Goal: Transaction & Acquisition: Purchase product/service

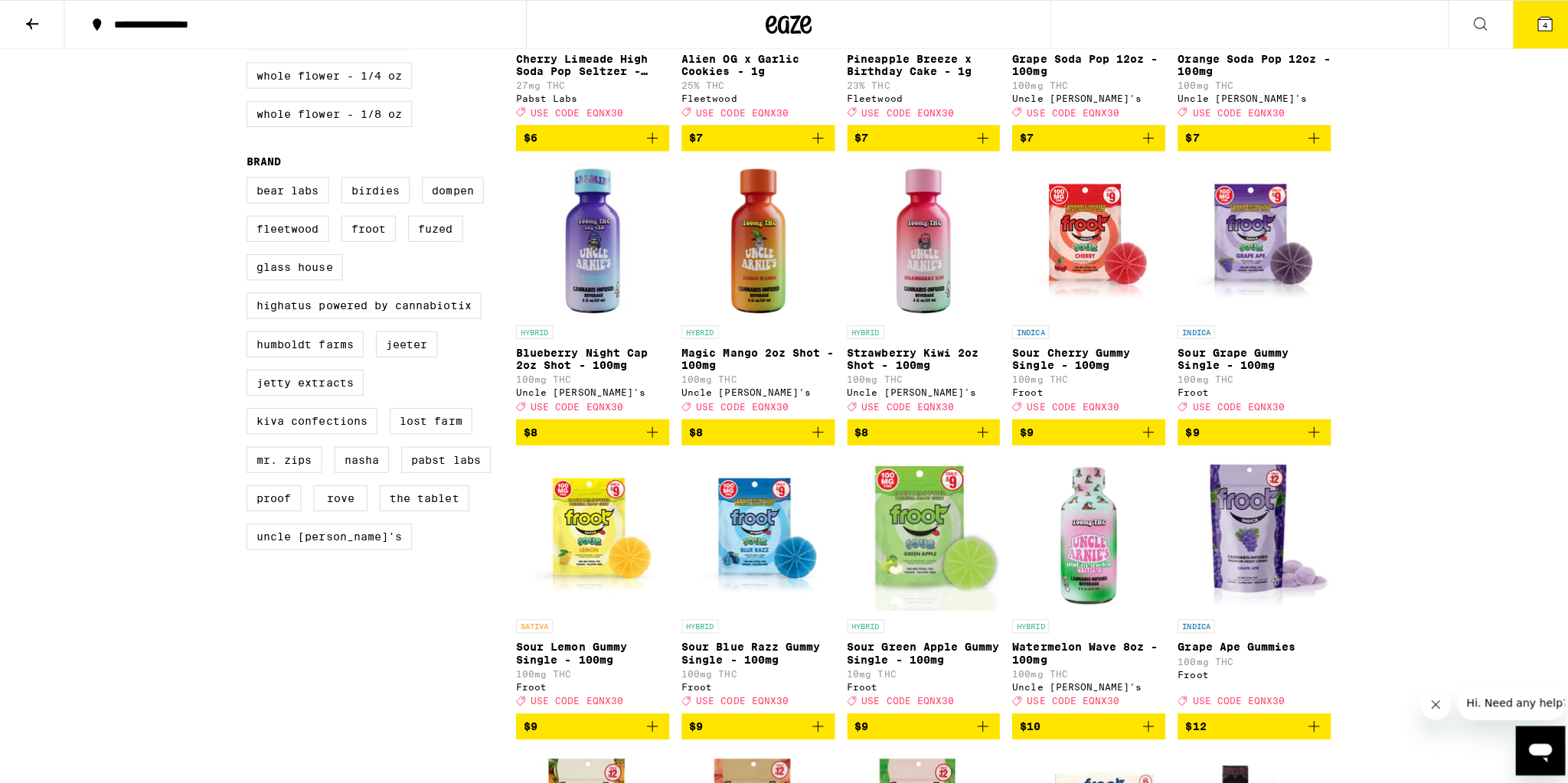
scroll to position [857, 0]
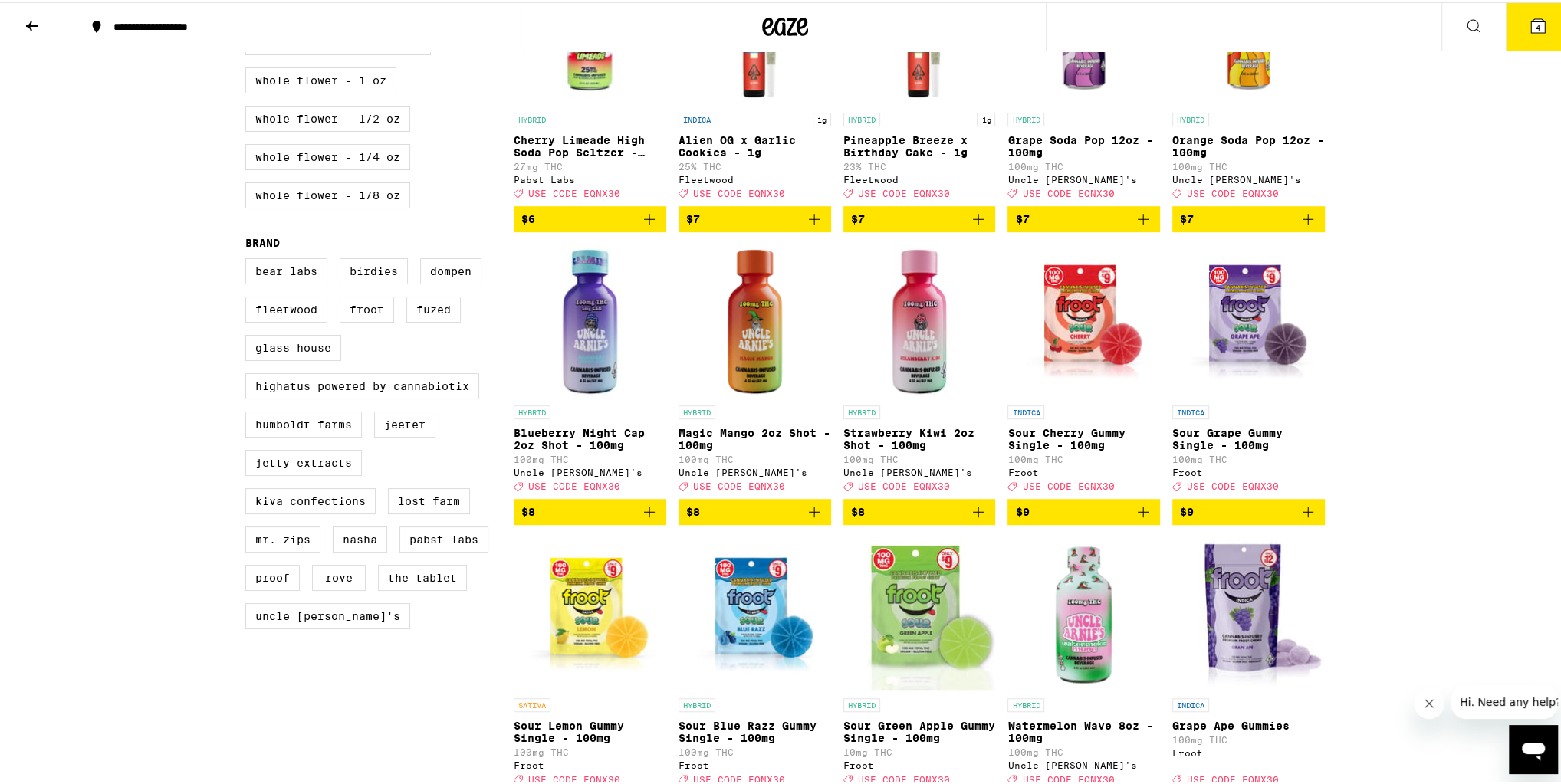
click at [1511, 26] on button "4" at bounding box center [1538, 24] width 65 height 47
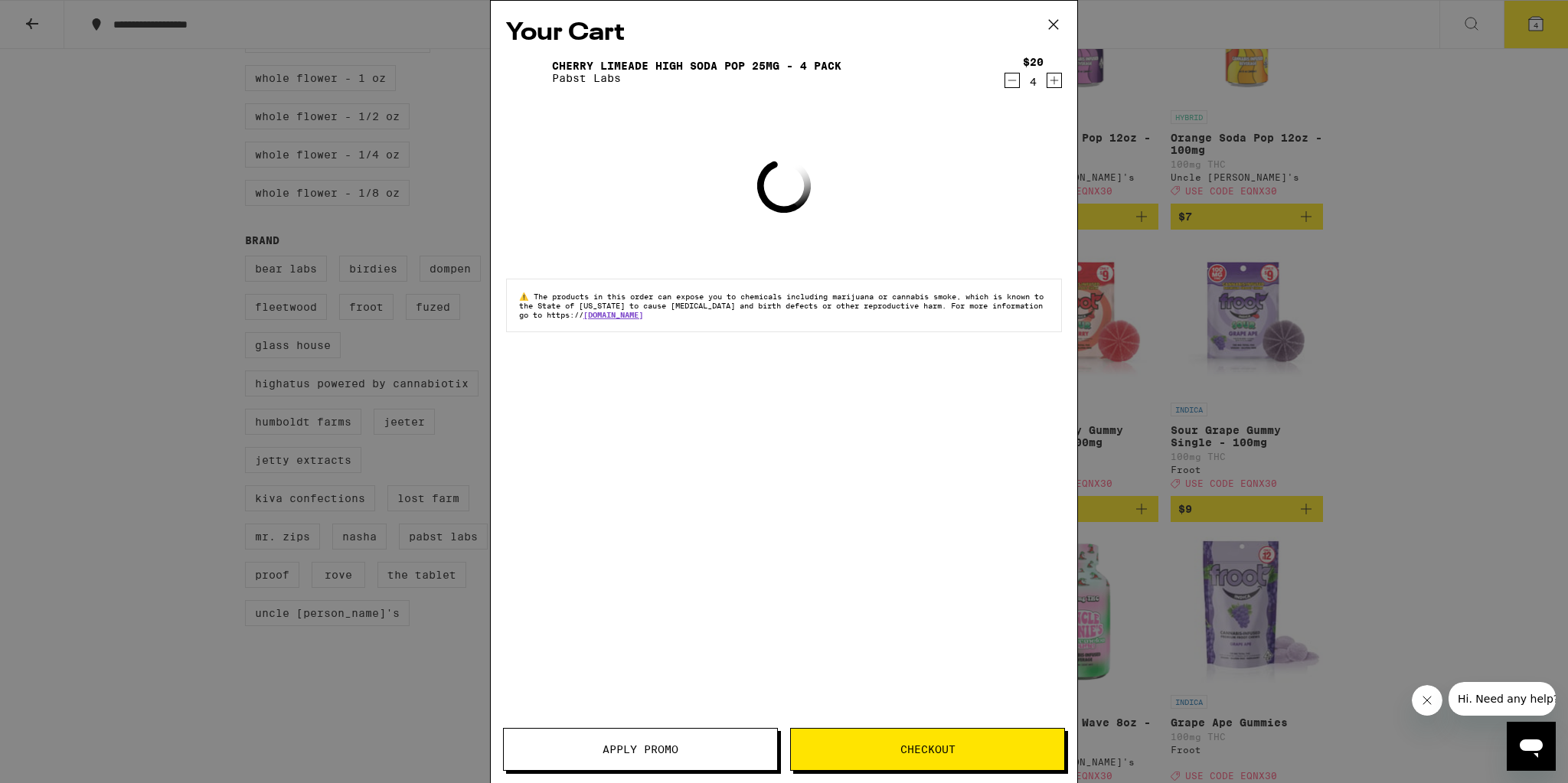
click at [1009, 82] on icon "Decrement" at bounding box center [1012, 81] width 14 height 19
click at [1009, 82] on icon "Decrement" at bounding box center [1012, 82] width 14 height 19
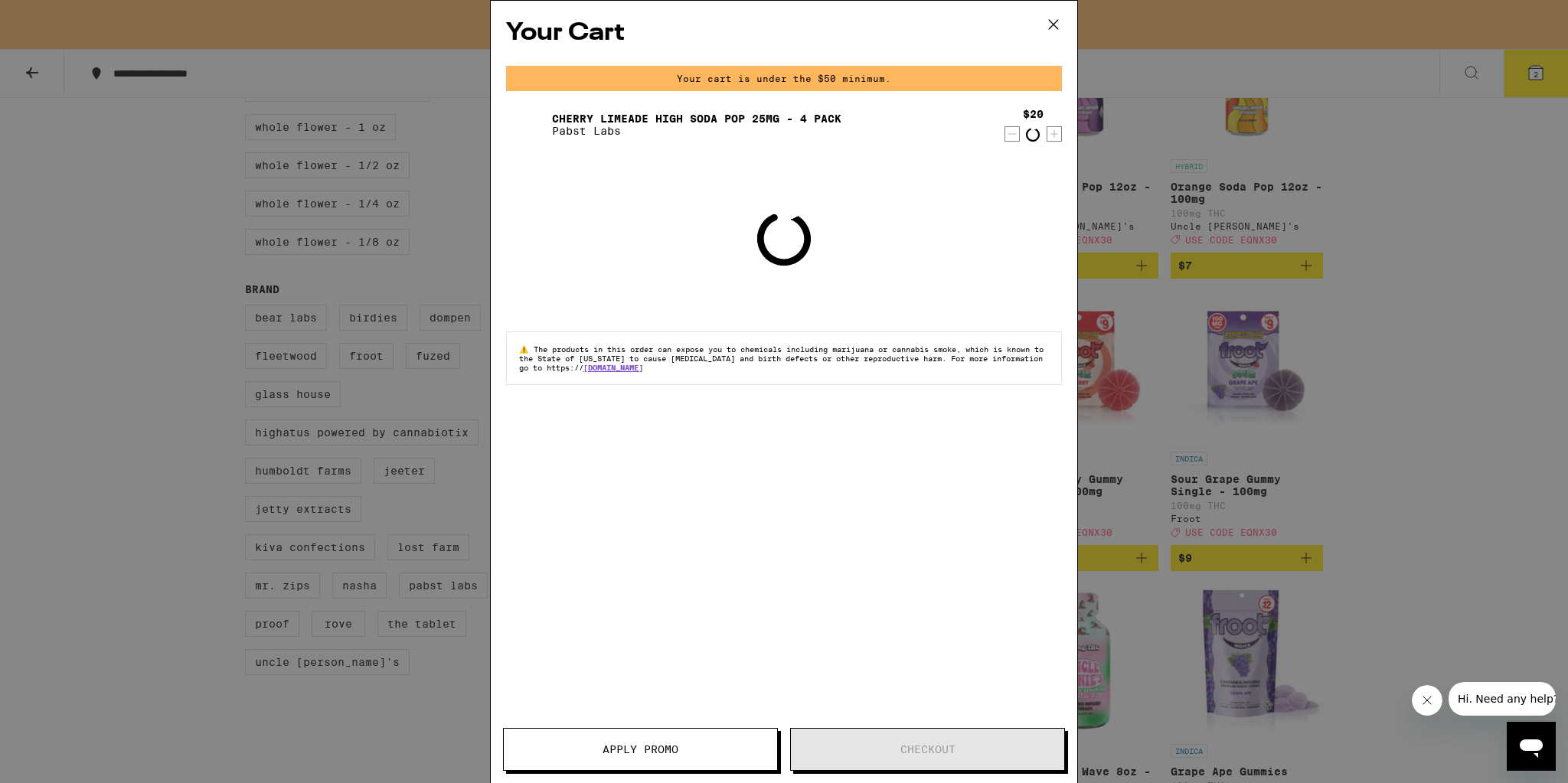
scroll to position [906, 0]
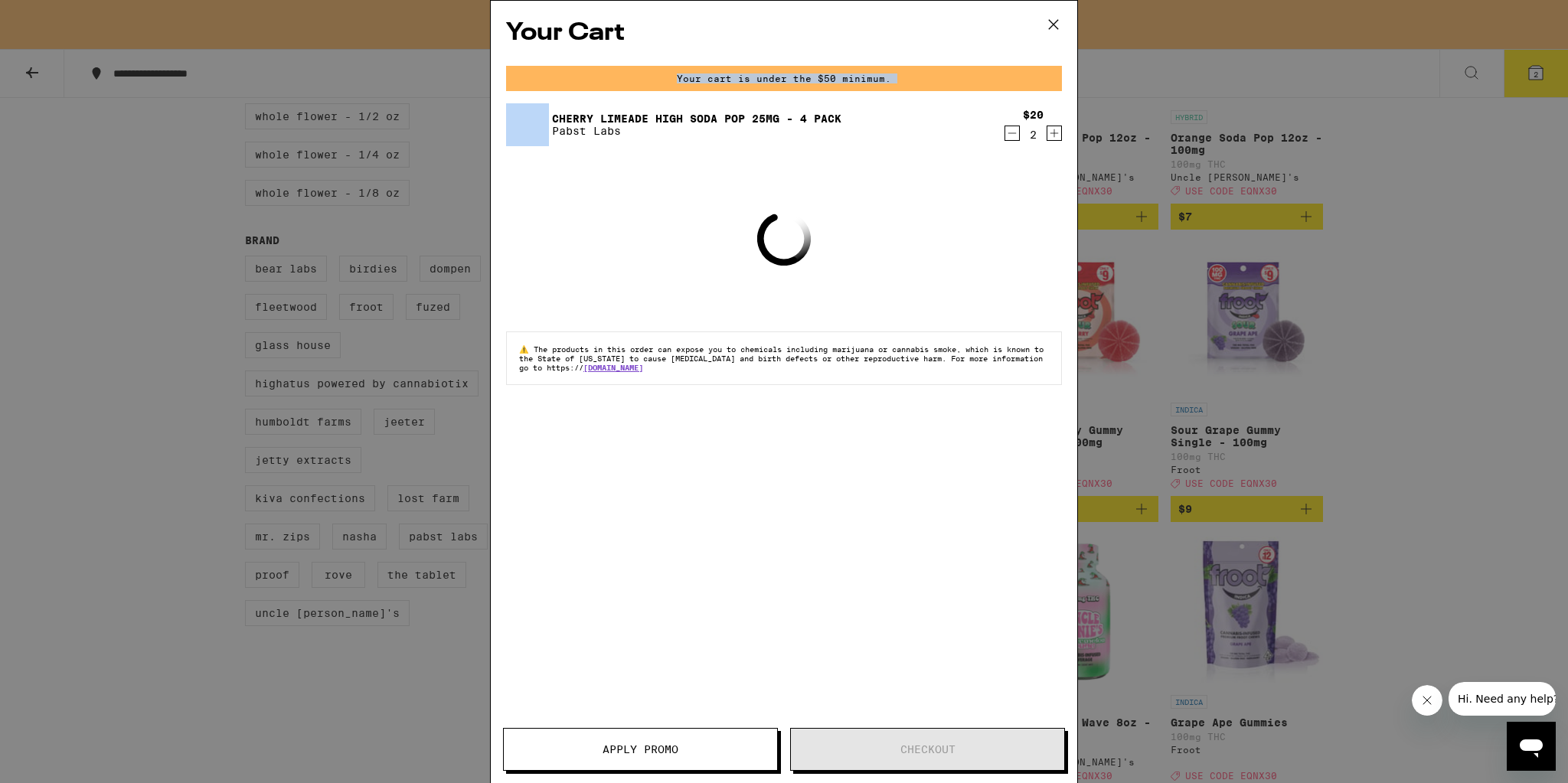
click at [1009, 82] on div "Your cart is under the $50 minimum." at bounding box center [783, 78] width 556 height 26
click at [1010, 132] on icon "Decrement" at bounding box center [1012, 134] width 14 height 19
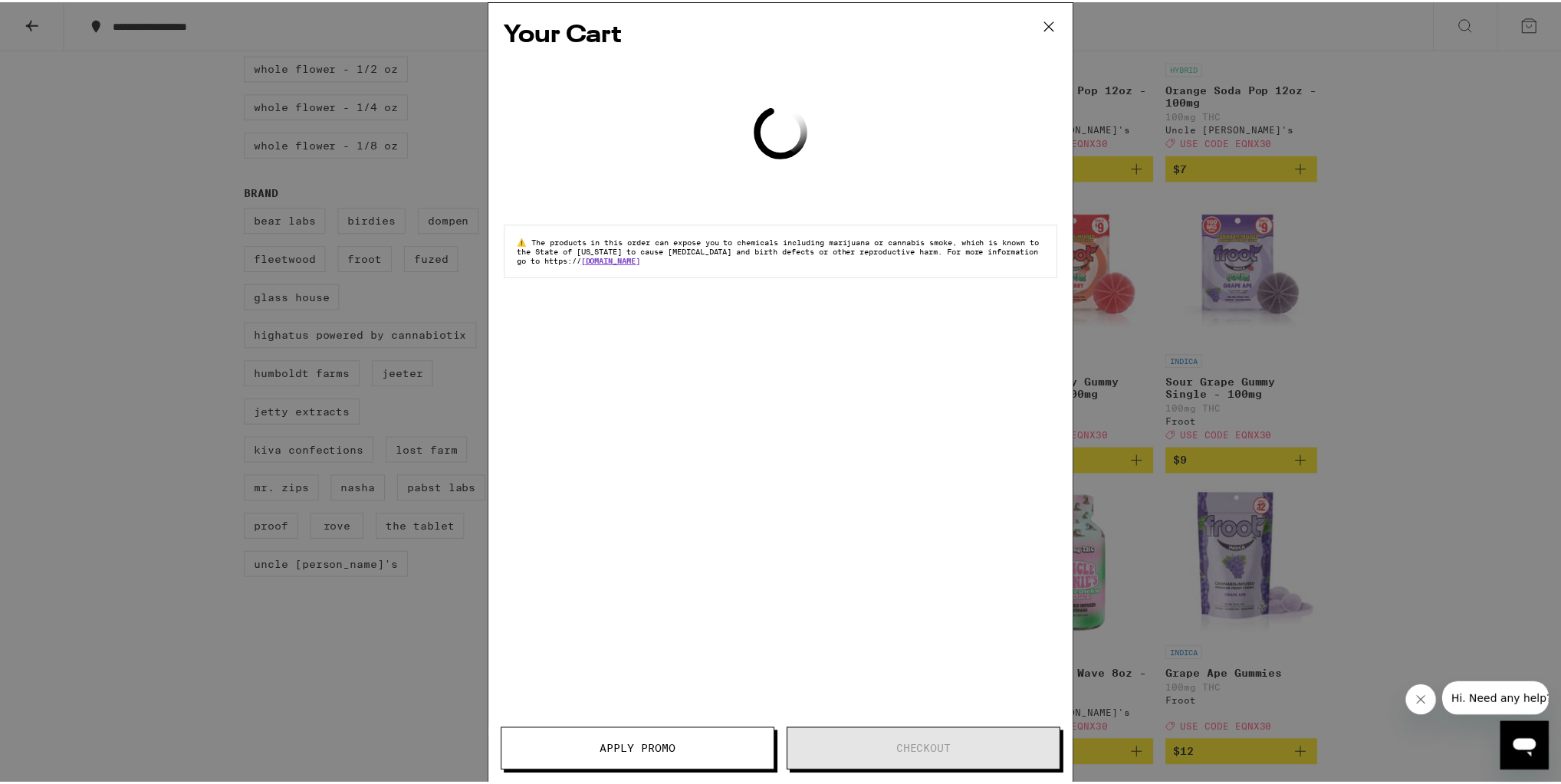
scroll to position [858, 0]
click at [1012, 132] on div "Your Cart Loading ⚠️ The products in this order can expose you to chemicals inc…" at bounding box center [784, 369] width 588 height 737
